Goal: Information Seeking & Learning: Learn about a topic

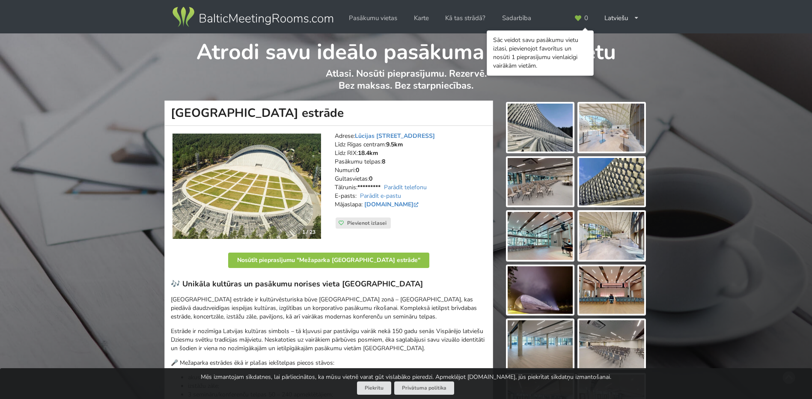
click at [552, 137] on img at bounding box center [540, 128] width 65 height 48
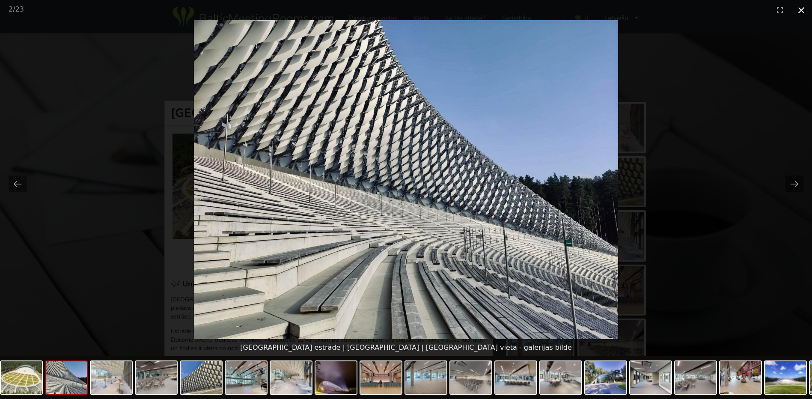
click at [808, 11] on button "Close gallery" at bounding box center [801, 10] width 21 height 20
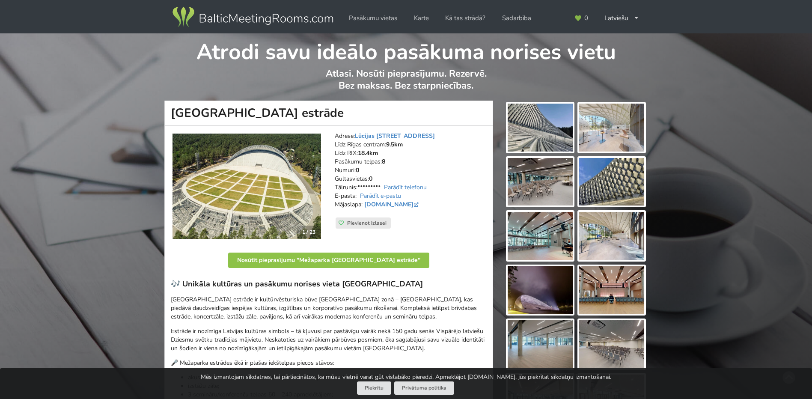
scroll to position [29, 0]
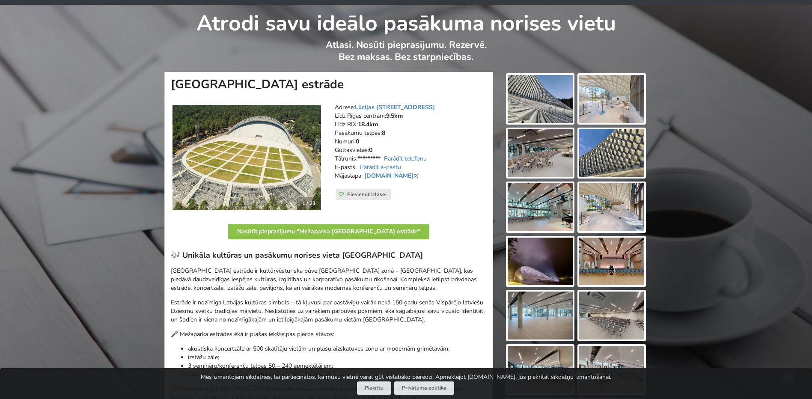
click at [526, 254] on img at bounding box center [540, 262] width 65 height 48
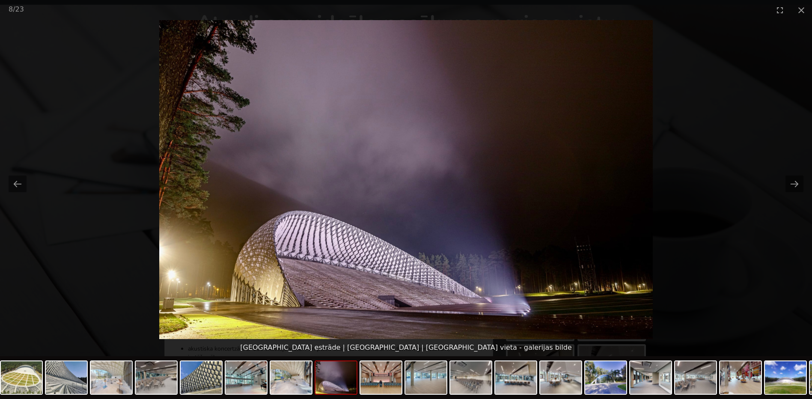
click at [235, 301] on img at bounding box center [406, 179] width 494 height 319
click at [806, 6] on button "Close gallery" at bounding box center [801, 10] width 21 height 20
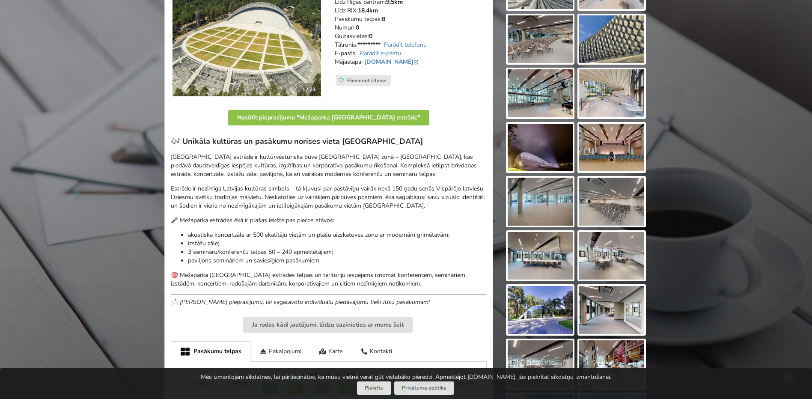
scroll to position [228, 0]
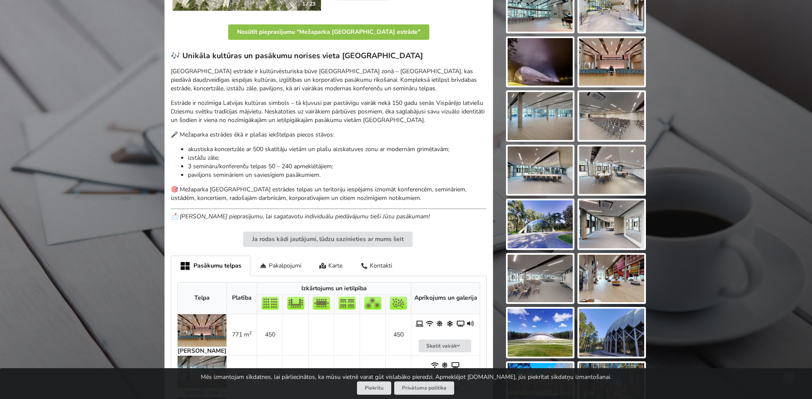
click at [533, 219] on img at bounding box center [540, 224] width 65 height 48
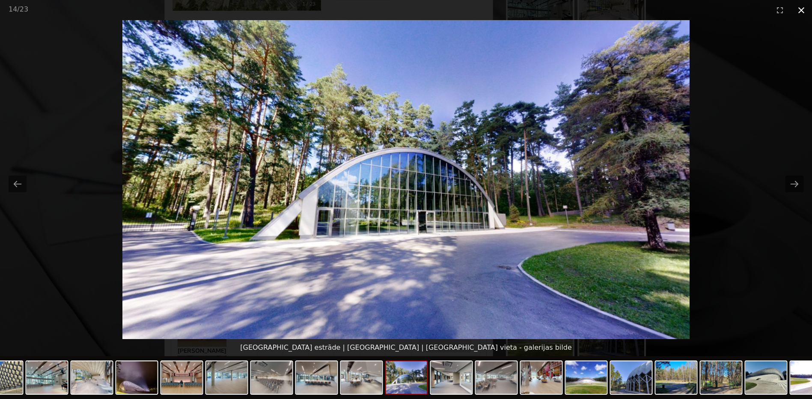
click at [802, 12] on button "Close gallery" at bounding box center [801, 10] width 21 height 20
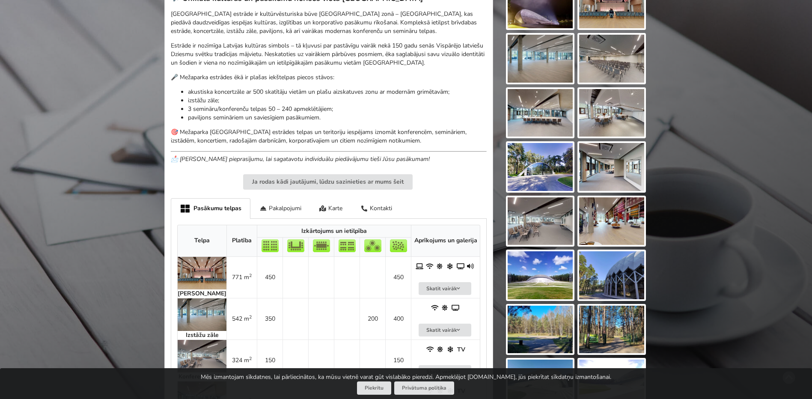
scroll to position [343, 0]
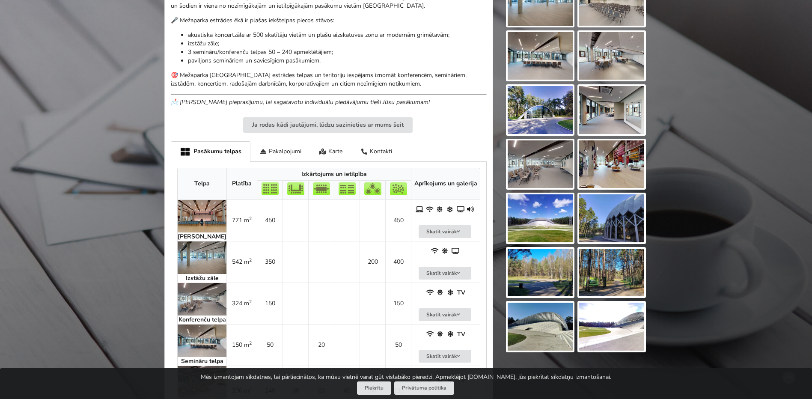
click at [553, 227] on img at bounding box center [540, 218] width 65 height 48
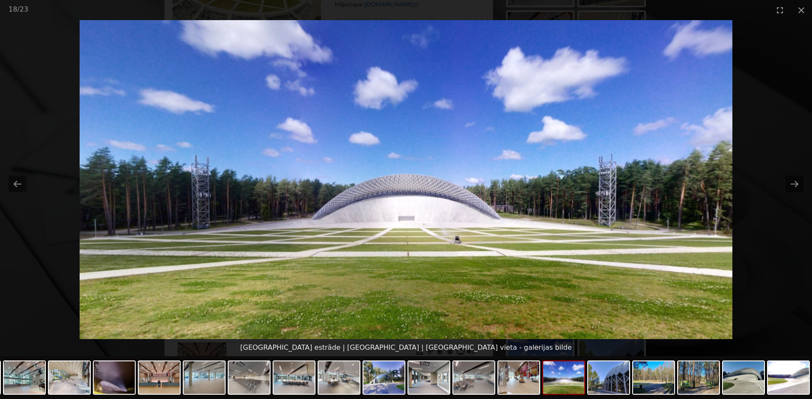
scroll to position [86, 0]
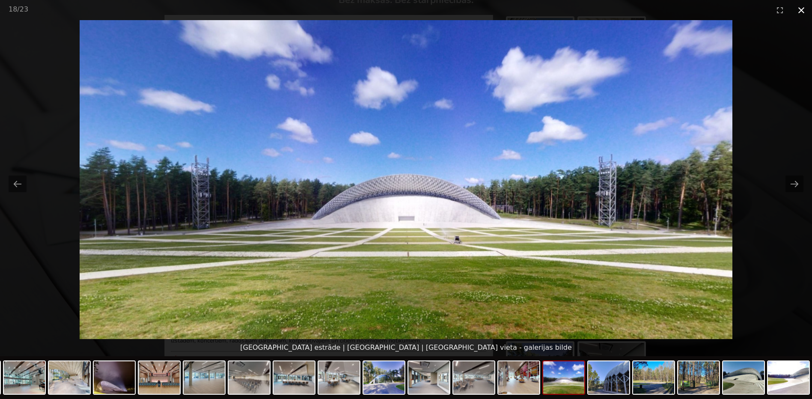
click at [799, 8] on button "Close gallery" at bounding box center [801, 10] width 21 height 20
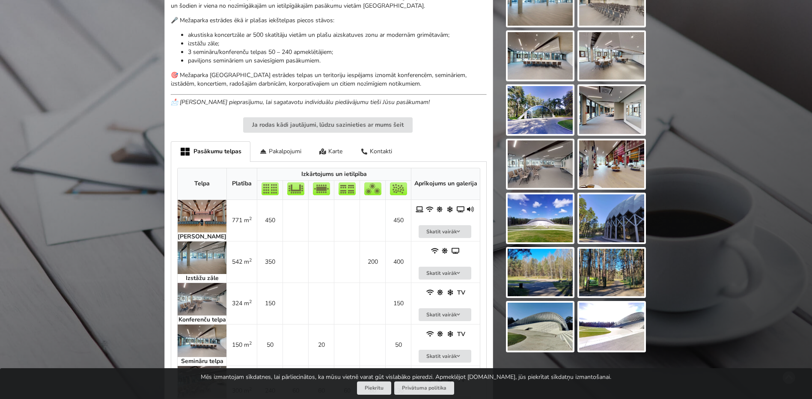
click at [569, 324] on img at bounding box center [540, 327] width 65 height 48
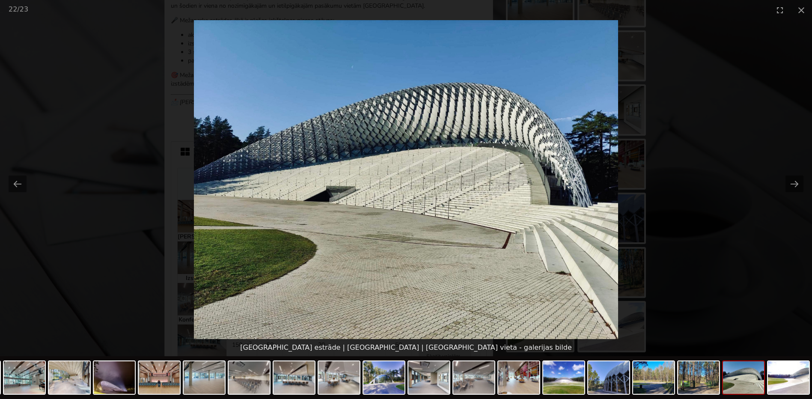
click at [471, 176] on img at bounding box center [406, 179] width 425 height 319
click at [805, 12] on button "Close gallery" at bounding box center [801, 10] width 21 height 20
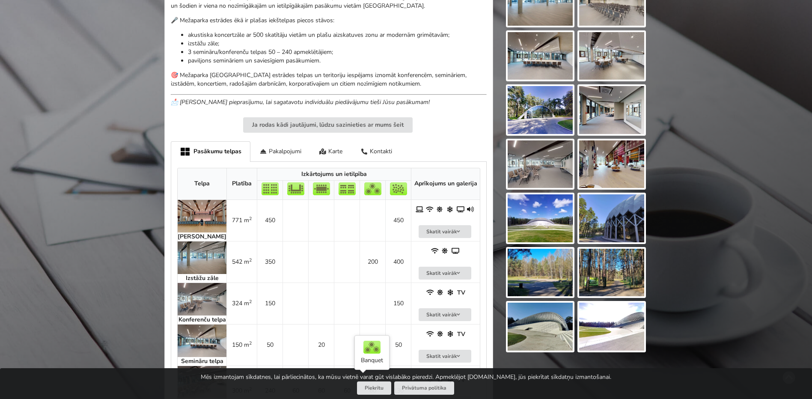
scroll to position [428, 0]
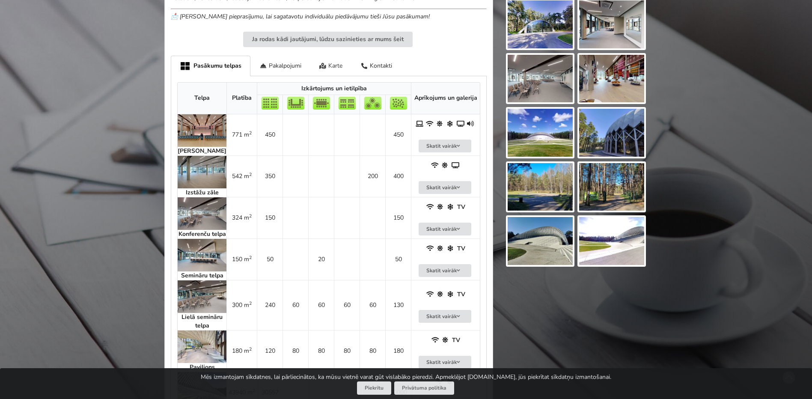
click at [324, 65] on icon at bounding box center [322, 66] width 7 height 6
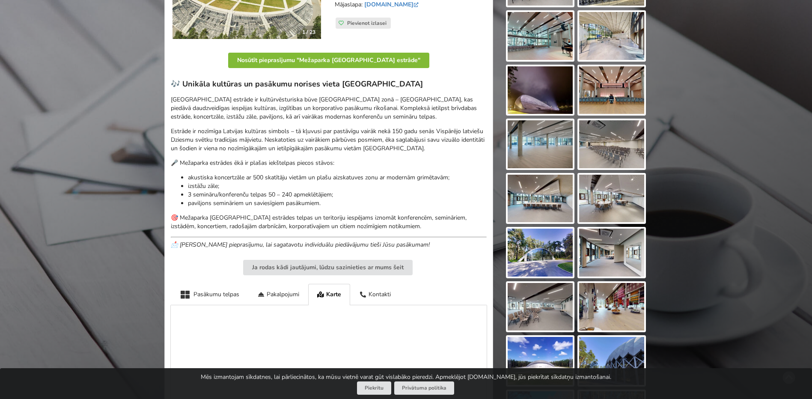
scroll to position [0, 0]
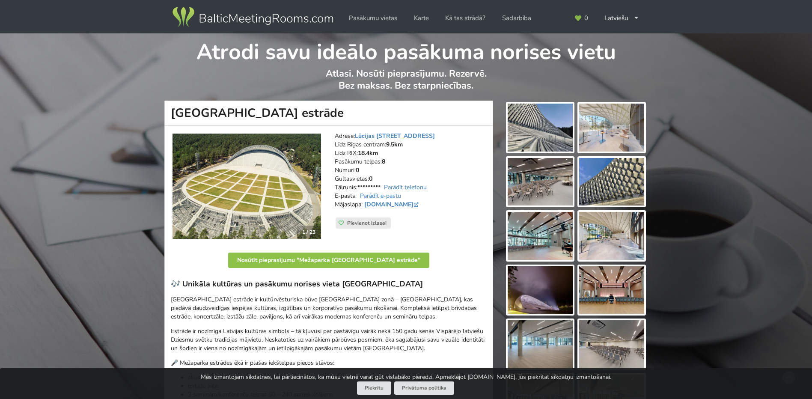
click at [613, 122] on img at bounding box center [611, 128] width 65 height 48
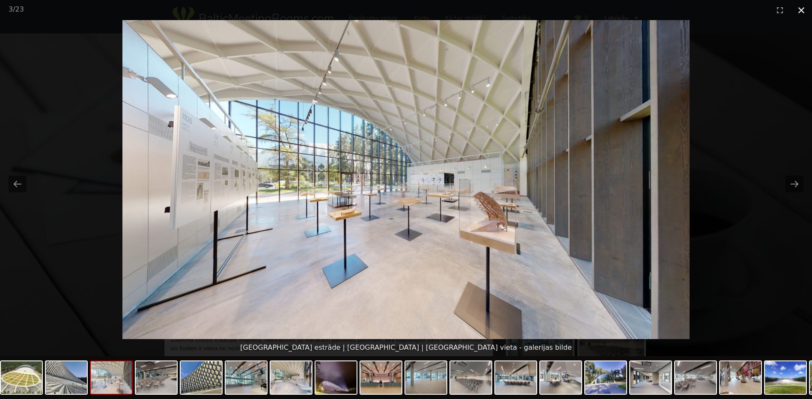
click at [803, 15] on button "Close gallery" at bounding box center [801, 10] width 21 height 20
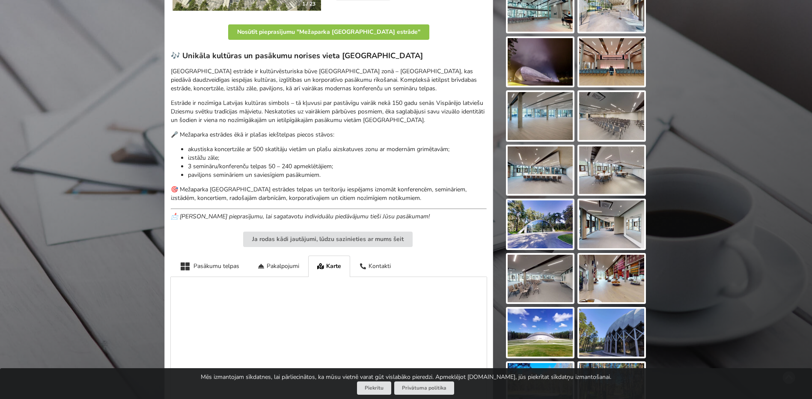
scroll to position [371, 0]
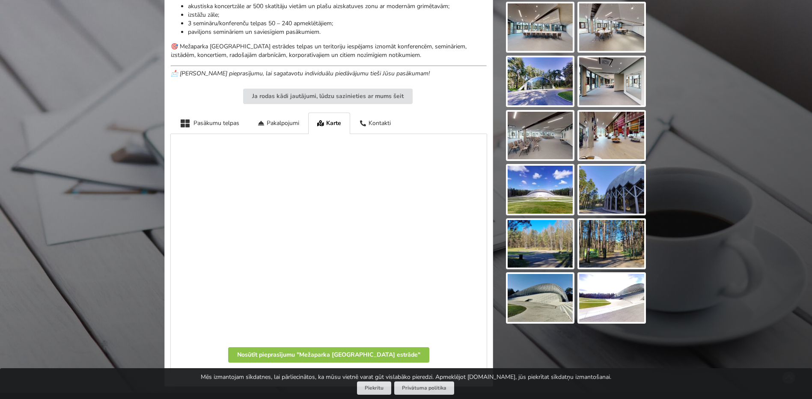
click at [534, 190] on img at bounding box center [540, 190] width 65 height 48
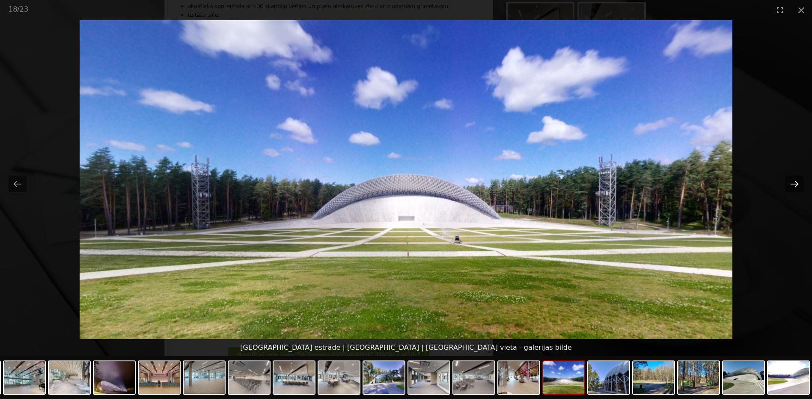
click at [791, 181] on button "Next slide" at bounding box center [795, 184] width 18 height 17
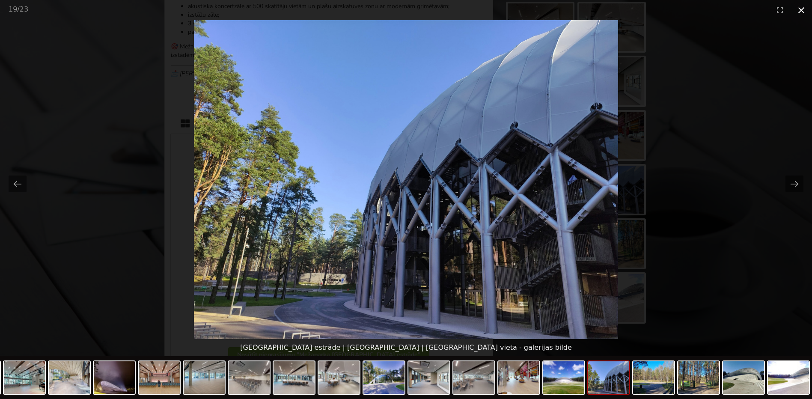
click at [797, 10] on button "Close gallery" at bounding box center [801, 10] width 21 height 20
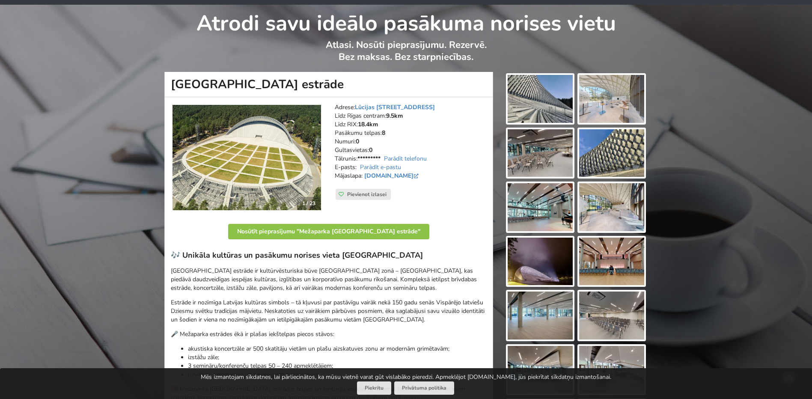
scroll to position [0, 0]
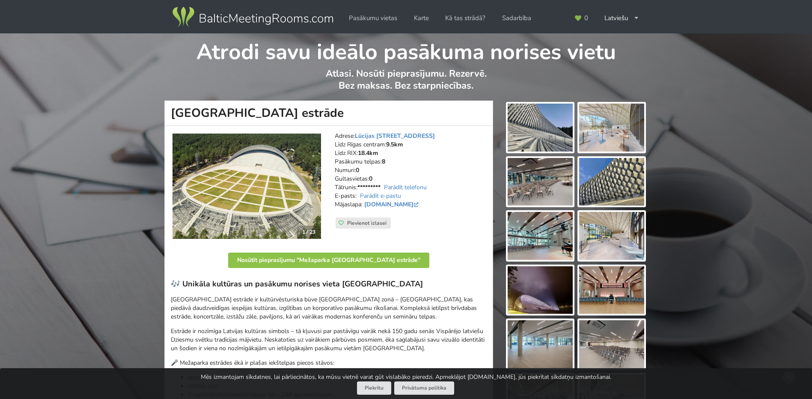
click at [254, 209] on img at bounding box center [247, 186] width 149 height 105
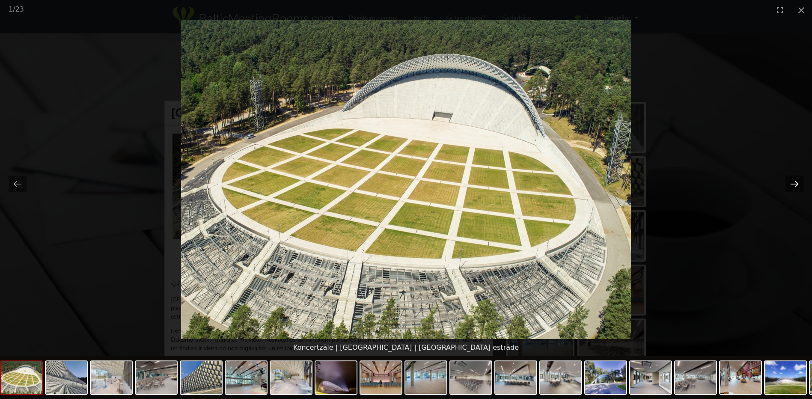
click at [796, 187] on button "Next slide" at bounding box center [795, 184] width 18 height 17
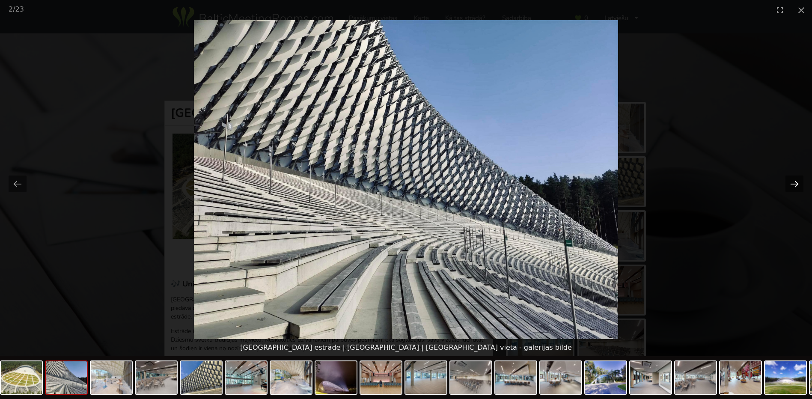
click at [796, 187] on button "Next slide" at bounding box center [795, 184] width 18 height 17
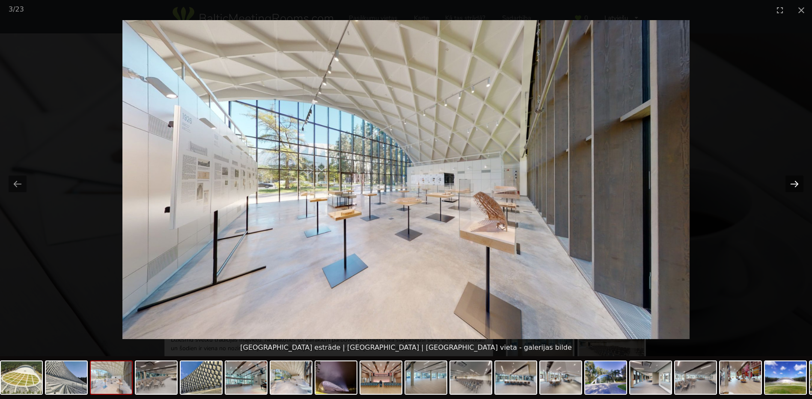
click at [796, 187] on button "Next slide" at bounding box center [795, 184] width 18 height 17
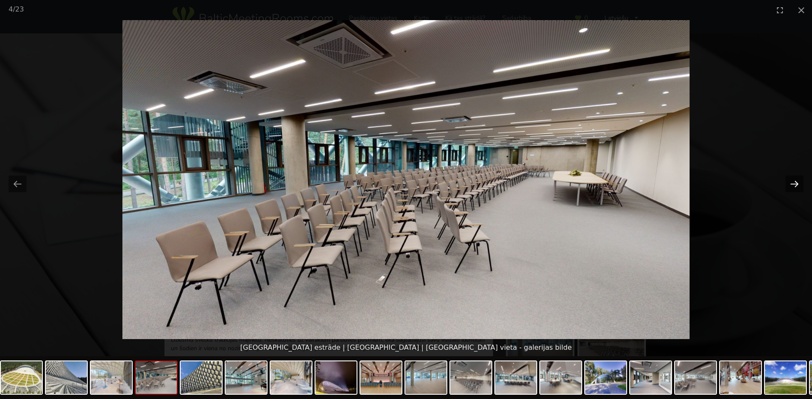
click at [790, 184] on button "Next slide" at bounding box center [795, 184] width 18 height 17
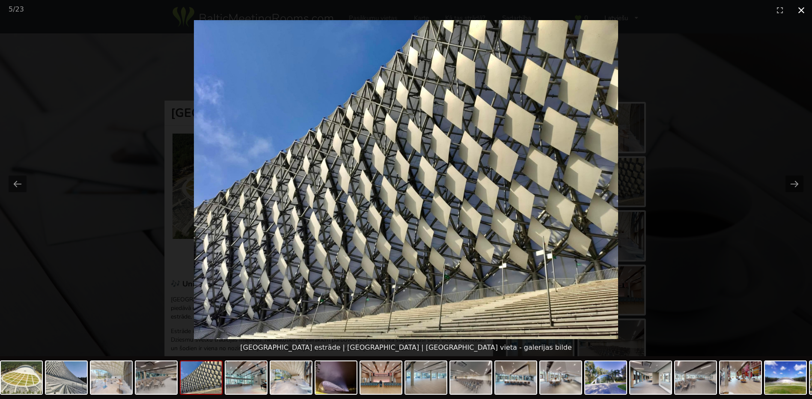
click at [802, 8] on button "Close gallery" at bounding box center [801, 10] width 21 height 20
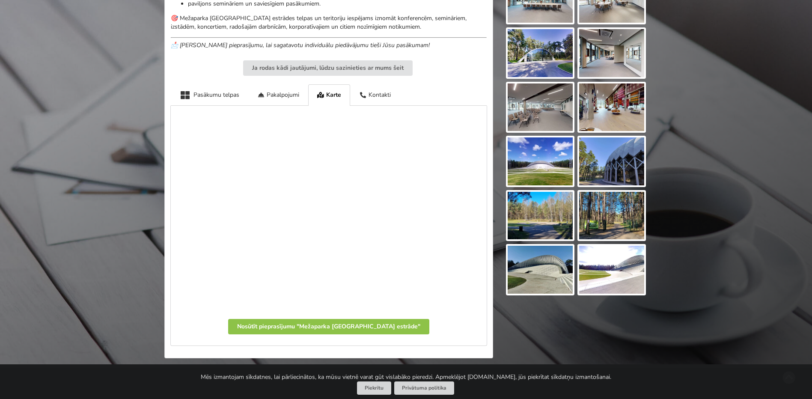
scroll to position [543, 0]
